Goal: Complete application form: Complete application form

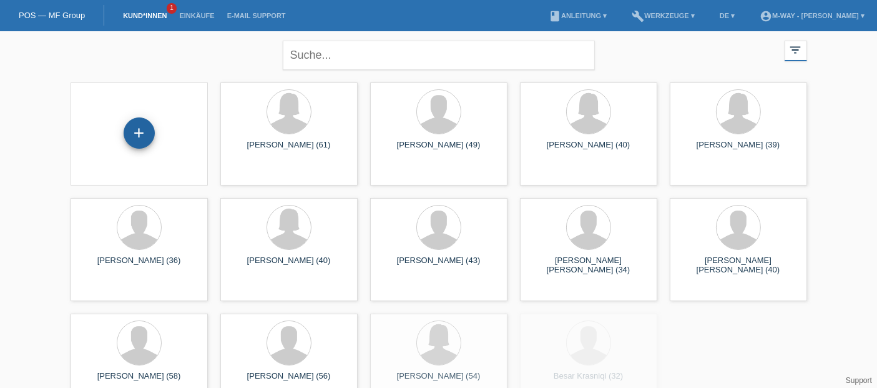
click at [137, 131] on div "+" at bounding box center [139, 132] width 31 height 31
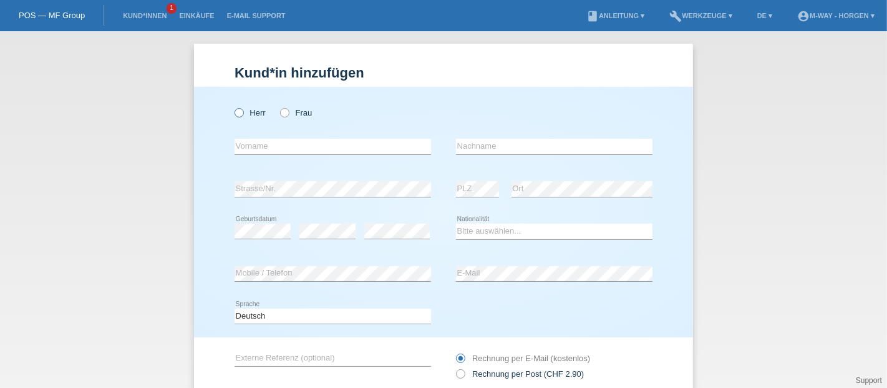
click at [233, 106] on icon at bounding box center [233, 106] width 0 height 0
click at [235, 112] on input "Herr" at bounding box center [239, 112] width 8 height 8
radio input "true"
click at [252, 143] on input "text" at bounding box center [333, 147] width 197 height 16
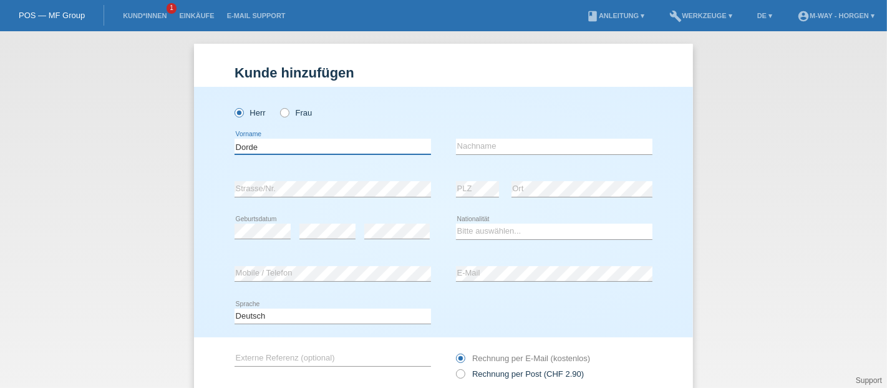
type input "Dorde"
type input "C"
type input "Vukovic"
click at [486, 227] on select "Bitte auswählen... Schweiz Deutschland Liechtenstein Österreich ------------ Af…" at bounding box center [554, 230] width 197 height 15
select select "HR"
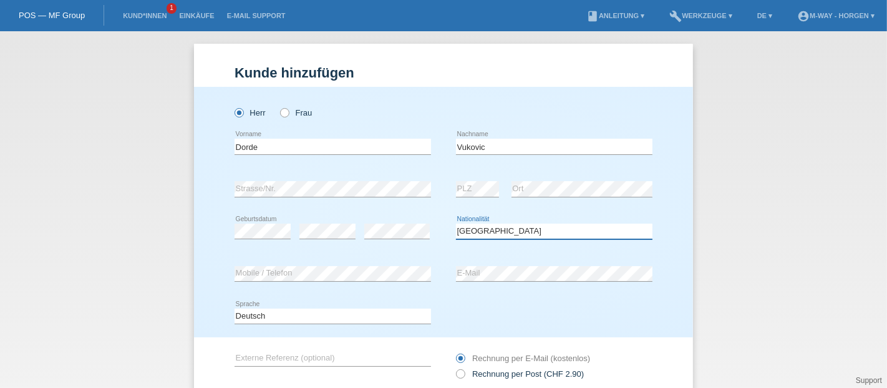
click at [456, 223] on select "Bitte auswählen... Schweiz Deutschland Liechtenstein Österreich ------------ Af…" at bounding box center [554, 230] width 197 height 15
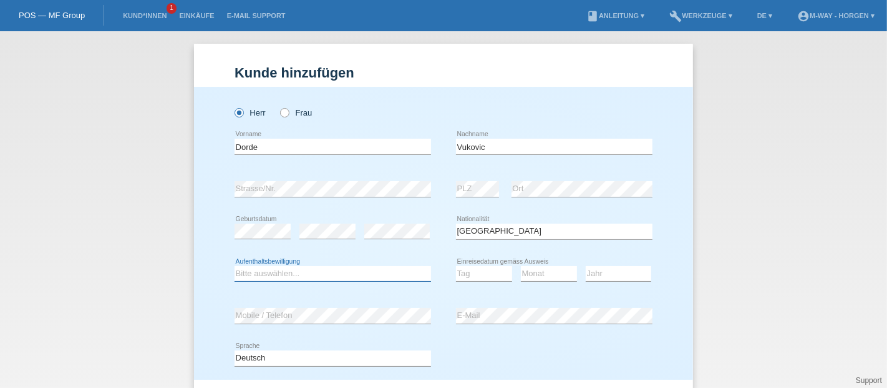
click at [308, 274] on select "Bitte auswählen... C B B - Flüchtlingsstatus Andere" at bounding box center [333, 273] width 197 height 15
select select "B"
click at [235, 266] on select "Bitte auswählen... C B B - Flüchtlingsstatus Andere" at bounding box center [333, 273] width 197 height 15
click at [469, 281] on div "Tag 01 02 03 04 05 06 07 08 09 10 11 12 13 14 15 16" at bounding box center [484, 274] width 56 height 42
click at [469, 273] on select "Tag 01 02 03 04 05 06 07 08 09 10 11" at bounding box center [484, 273] width 56 height 15
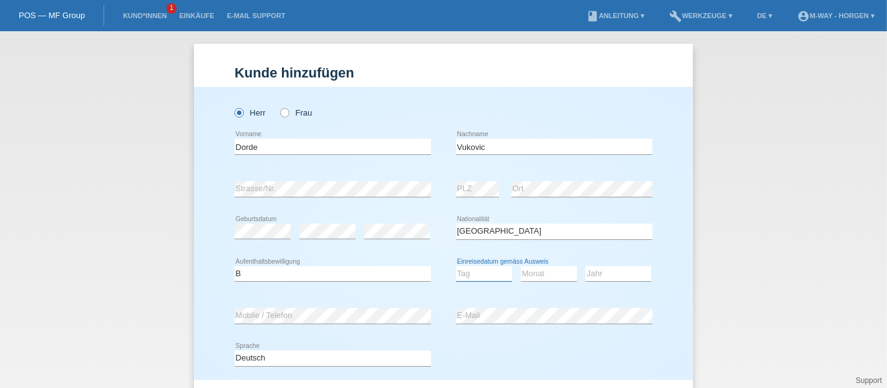
click at [456, 266] on select "Tag 01 02 03 04 05 06 07 08 09 10 11" at bounding box center [484, 273] width 56 height 15
select select "10"
select select "04"
select select "2024"
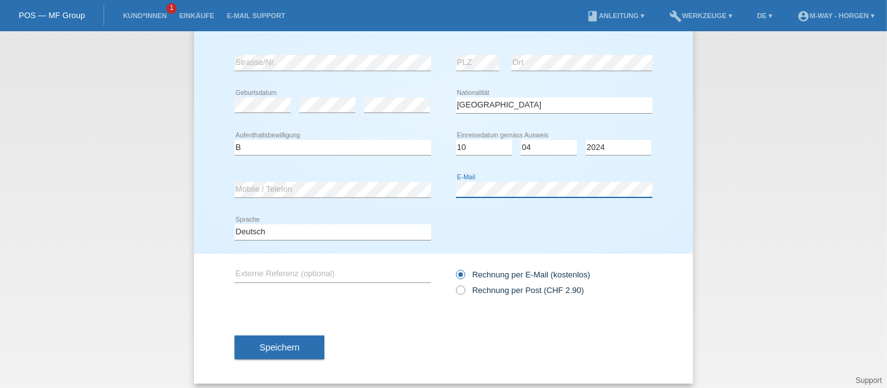
scroll to position [133, 0]
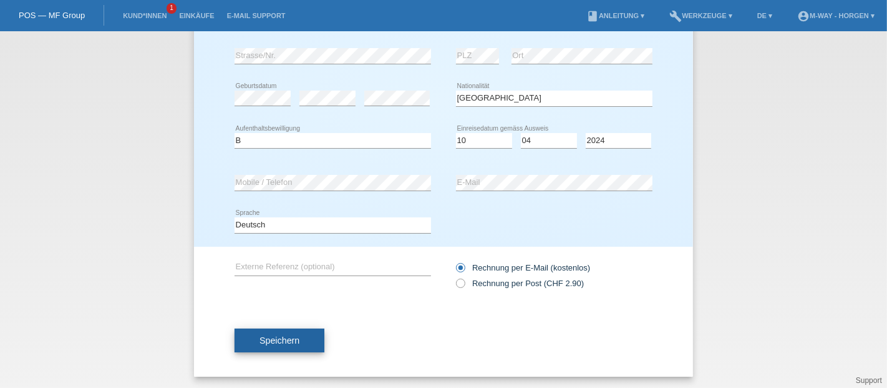
click at [288, 335] on span "Speichern" at bounding box center [280, 340] width 40 height 10
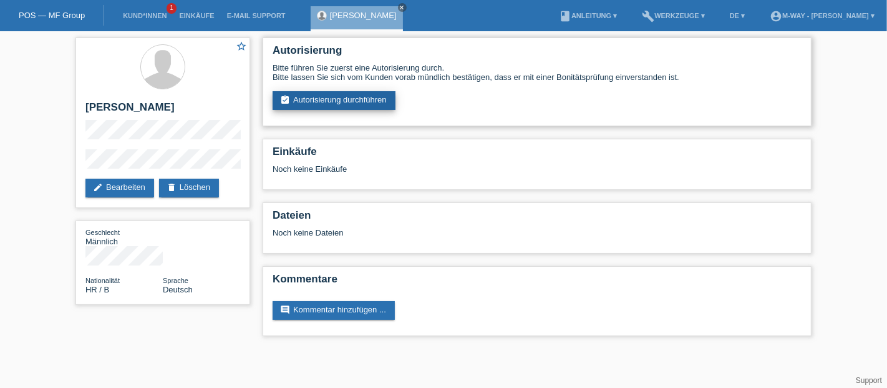
click at [326, 97] on link "assignment_turned_in Autorisierung durchführen" at bounding box center [334, 100] width 123 height 19
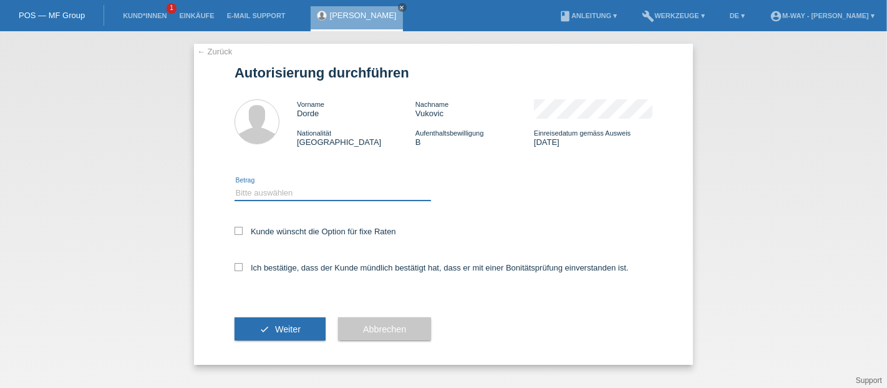
click at [280, 193] on select "Bitte auswählen CHF 1.00 - CHF 499.00 CHF 500.00 - CHF 1'999.00 CHF 2'000.00 - …" at bounding box center [333, 192] width 197 height 15
select select "3"
click at [235, 185] on select "Bitte auswählen CHF 1.00 - CHF 499.00 CHF 500.00 - CHF 1'999.00 CHF 2'000.00 - …" at bounding box center [333, 192] width 197 height 15
click at [240, 232] on icon at bounding box center [239, 231] width 8 height 8
click at [240, 232] on input "Kunde wünscht die Option für fixe Raten" at bounding box center [239, 231] width 8 height 8
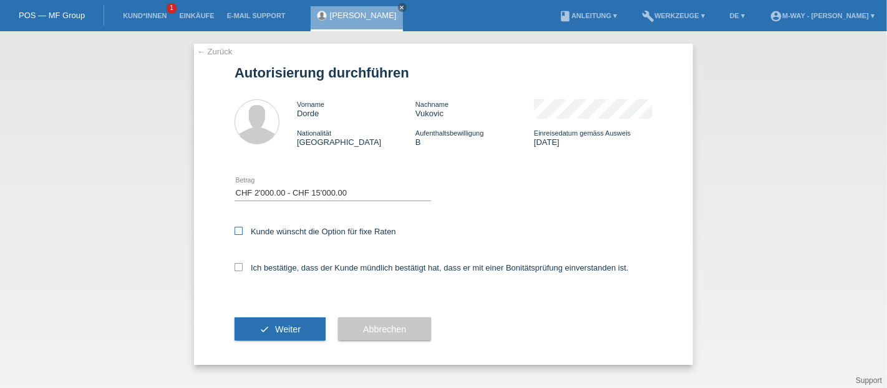
checkbox input "true"
click at [237, 268] on icon at bounding box center [239, 267] width 8 height 8
click at [237, 268] on input "Ich bestätige, dass der Kunde mündlich bestätigt hat, dass er mit einer Bonität…" at bounding box center [239, 267] width 8 height 8
checkbox input "true"
click at [253, 328] on button "check Weiter" at bounding box center [280, 329] width 91 height 24
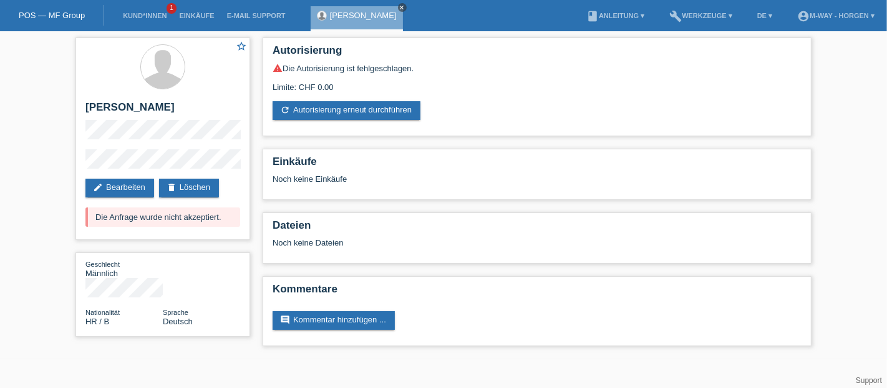
click at [399, 6] on icon "close" at bounding box center [402, 7] width 6 height 6
